Goal: Find specific page/section: Find specific page/section

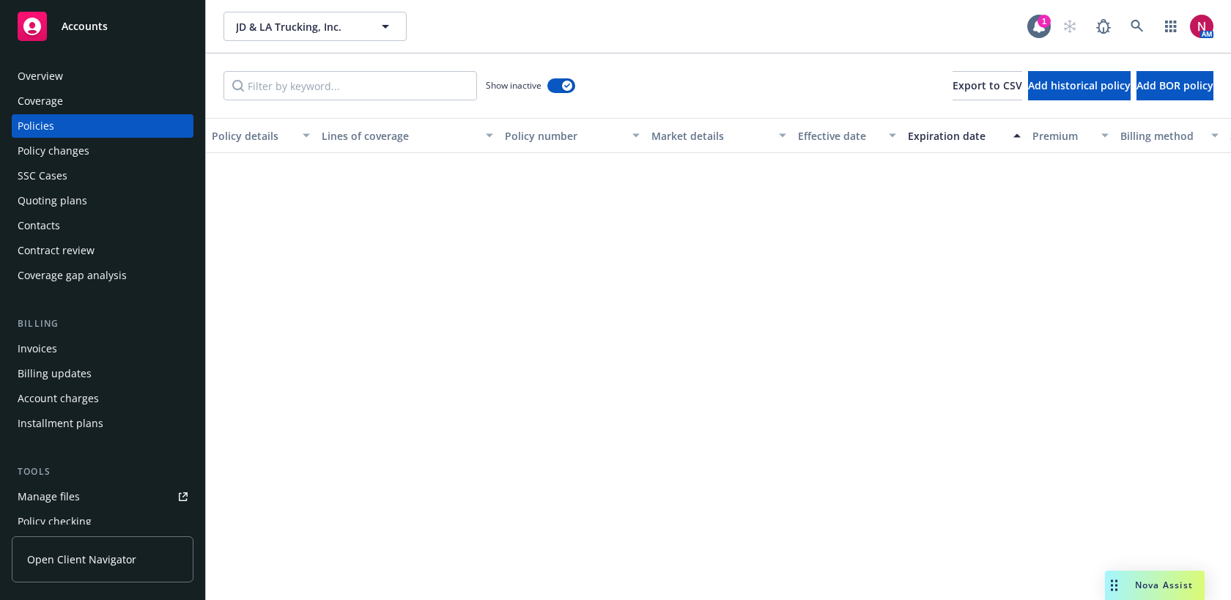
scroll to position [1523, 0]
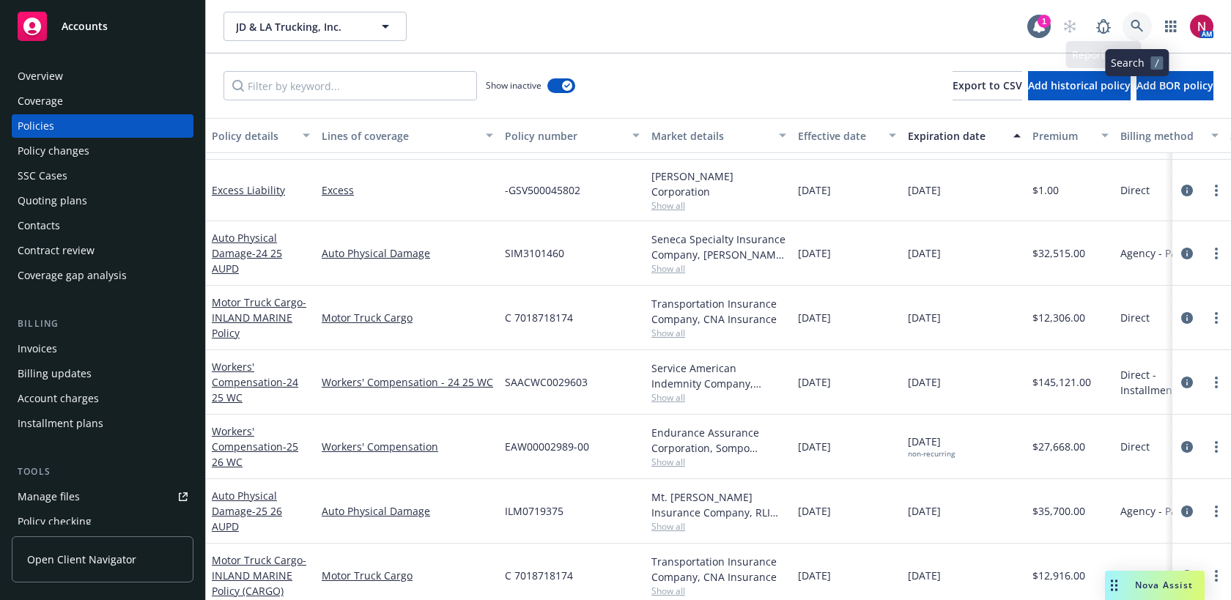
click at [1134, 21] on icon at bounding box center [1137, 26] width 12 height 12
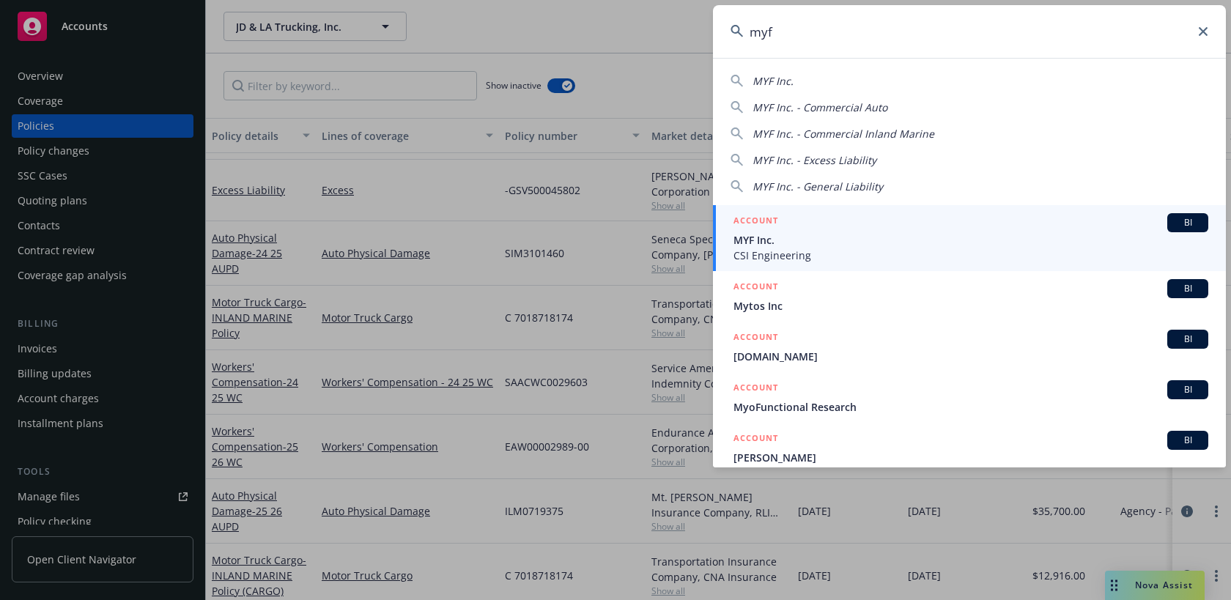
type input "myf"
click at [833, 243] on span "MYF Inc." at bounding box center [970, 239] width 475 height 15
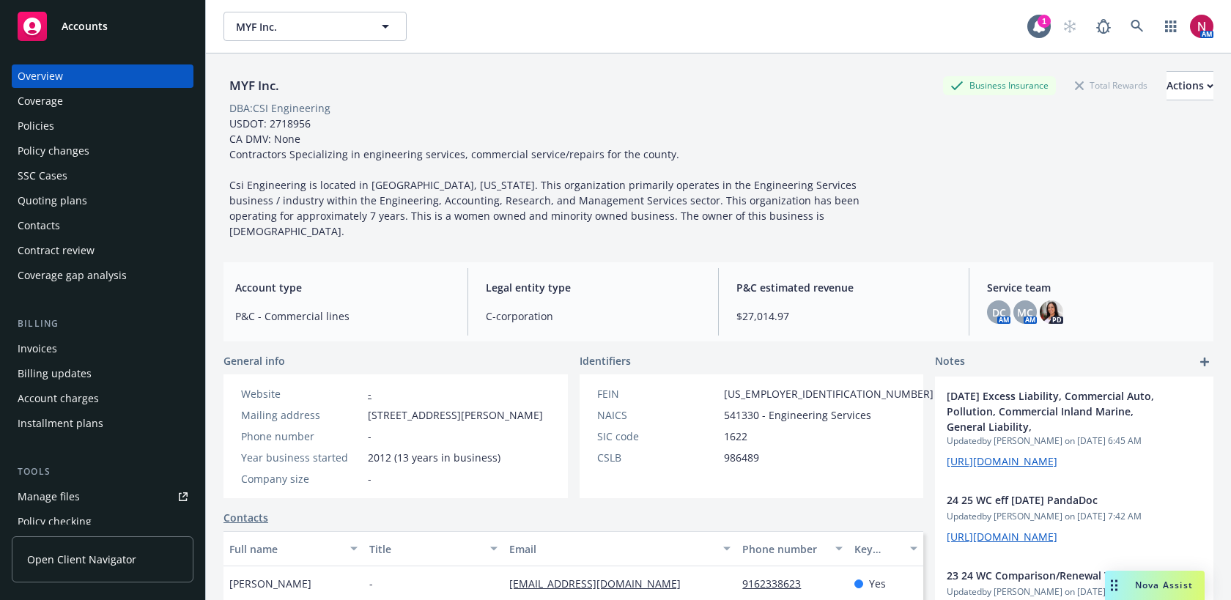
click at [64, 130] on div "Policies" at bounding box center [103, 125] width 170 height 23
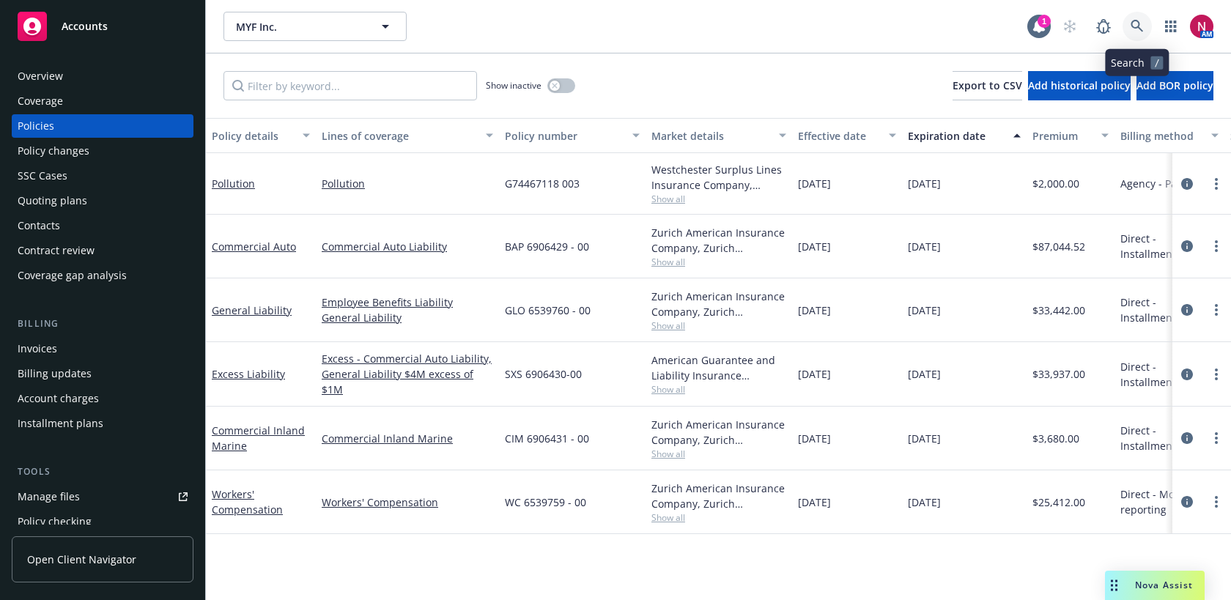
click at [1135, 25] on icon at bounding box center [1137, 26] width 13 height 13
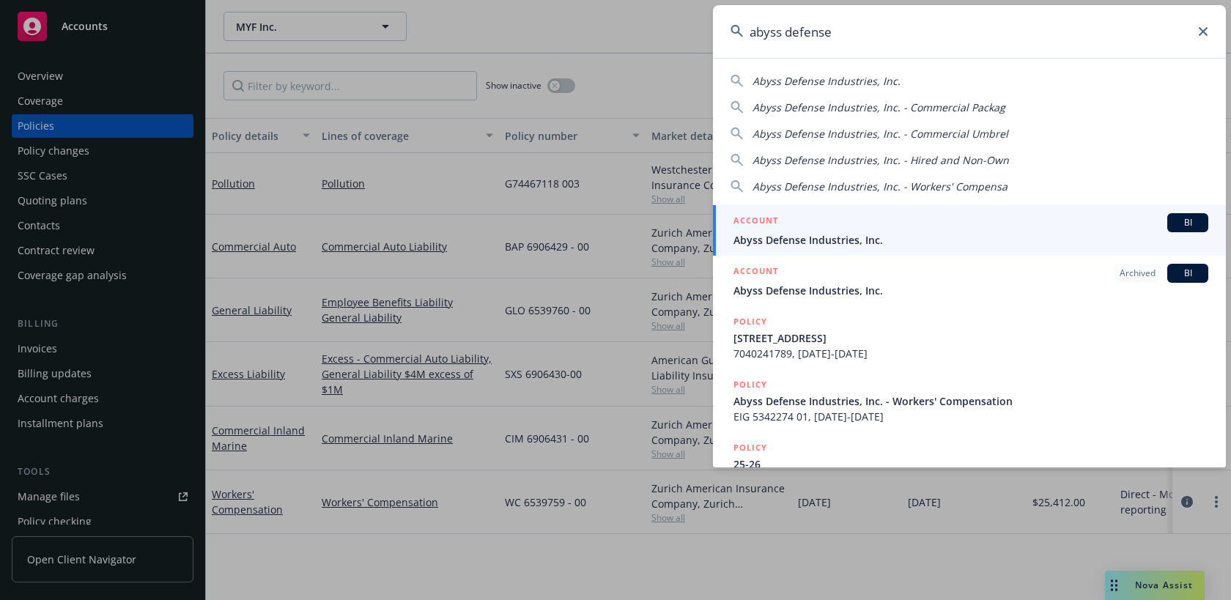
drag, startPoint x: 846, startPoint y: 35, endPoint x: 702, endPoint y: 32, distance: 143.7
click at [702, 32] on div "abyss defense Abyss Defense Industries, Inc. Abyss Defense Industries, Inc. - C…" at bounding box center [615, 300] width 1231 height 600
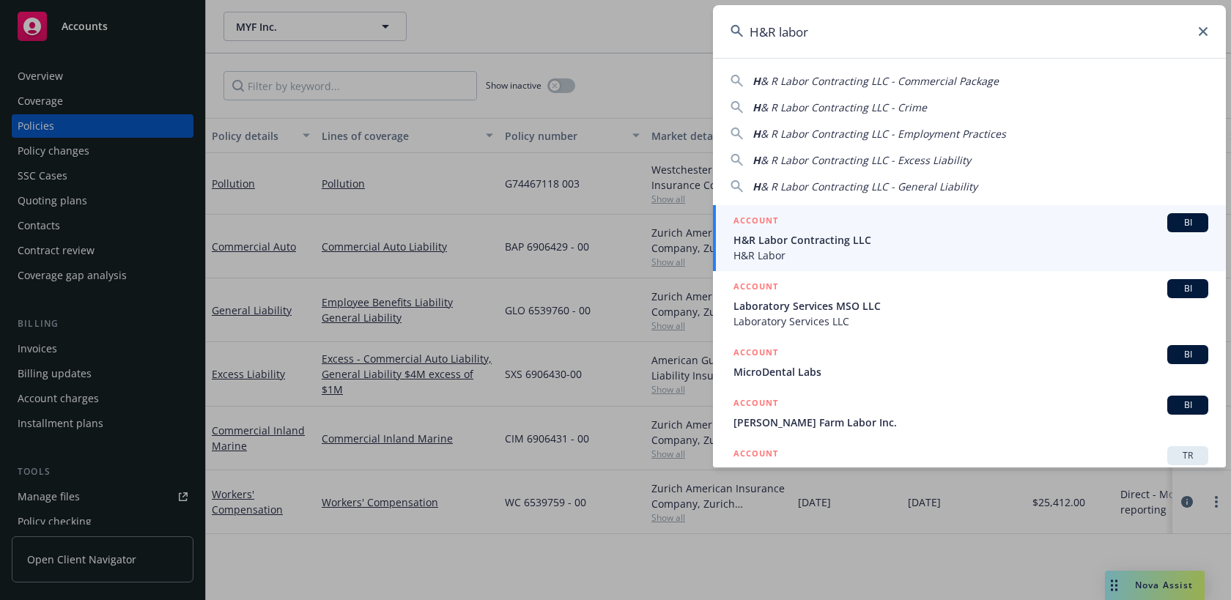
type input "H&R labor"
click at [805, 256] on span "H&R Labor" at bounding box center [970, 255] width 475 height 15
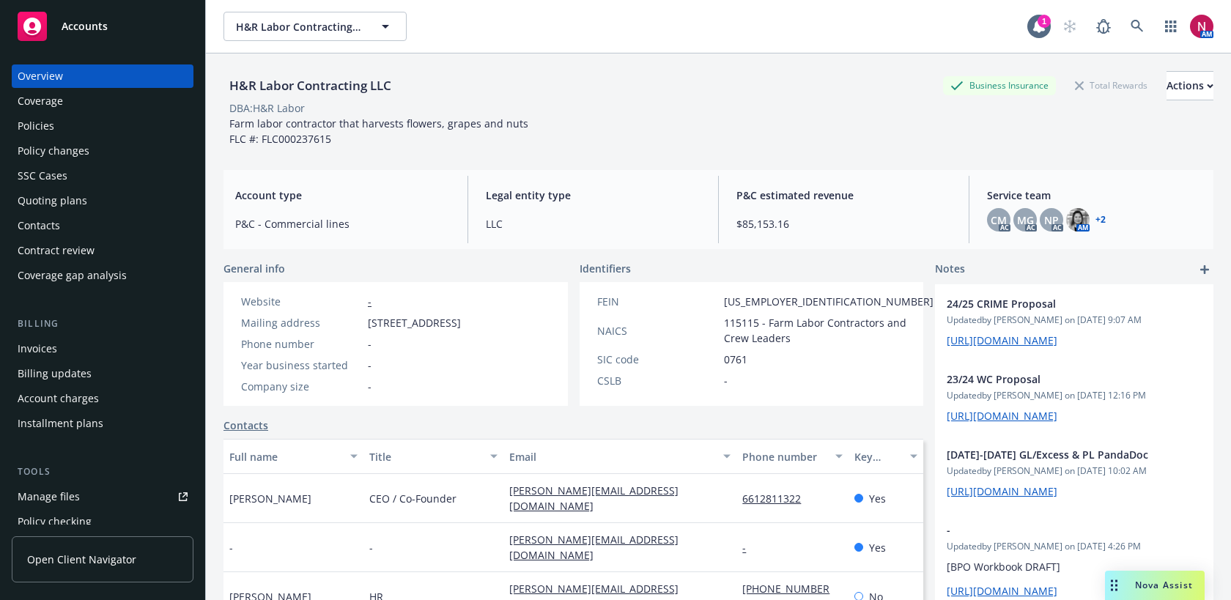
click at [32, 125] on div "Policies" at bounding box center [36, 125] width 37 height 23
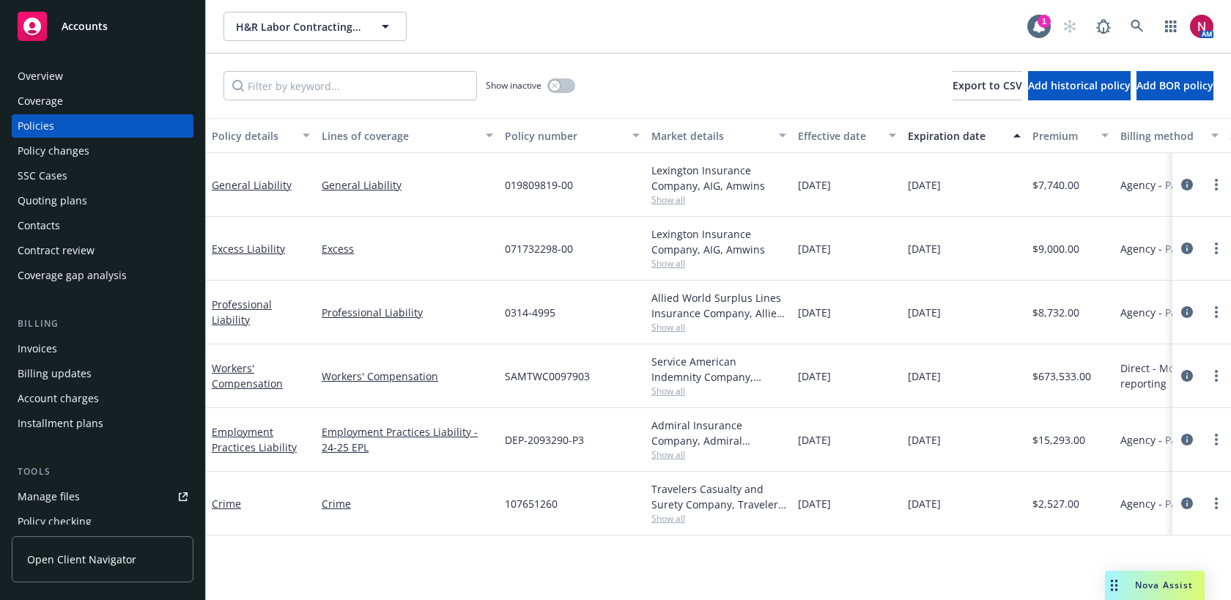
click at [79, 201] on div "Quoting plans" at bounding box center [53, 200] width 70 height 23
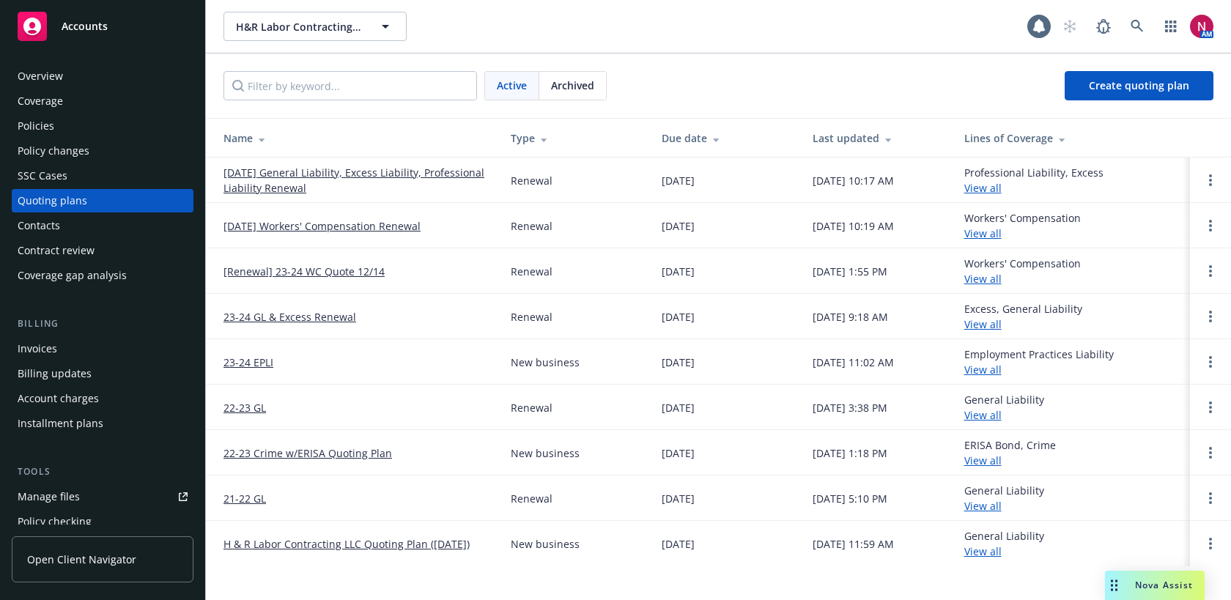
click at [322, 227] on link "[DATE] Workers' Compensation Renewal" at bounding box center [321, 225] width 197 height 15
